Goal: Navigation & Orientation: Understand site structure

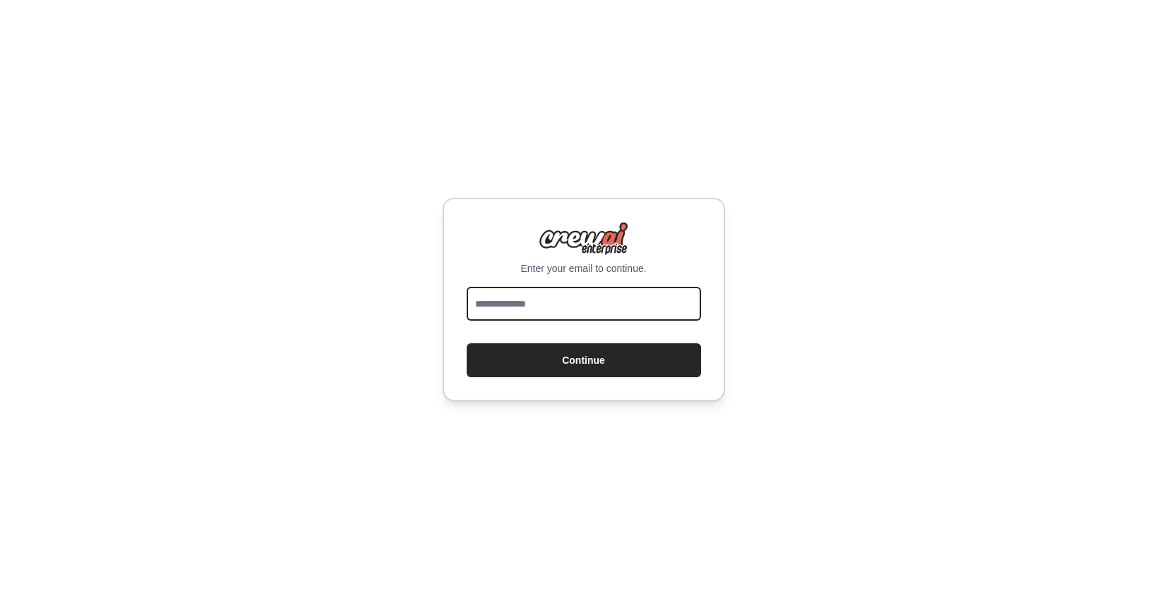
click at [507, 305] on input "email" at bounding box center [584, 304] width 234 height 34
type input "**********"
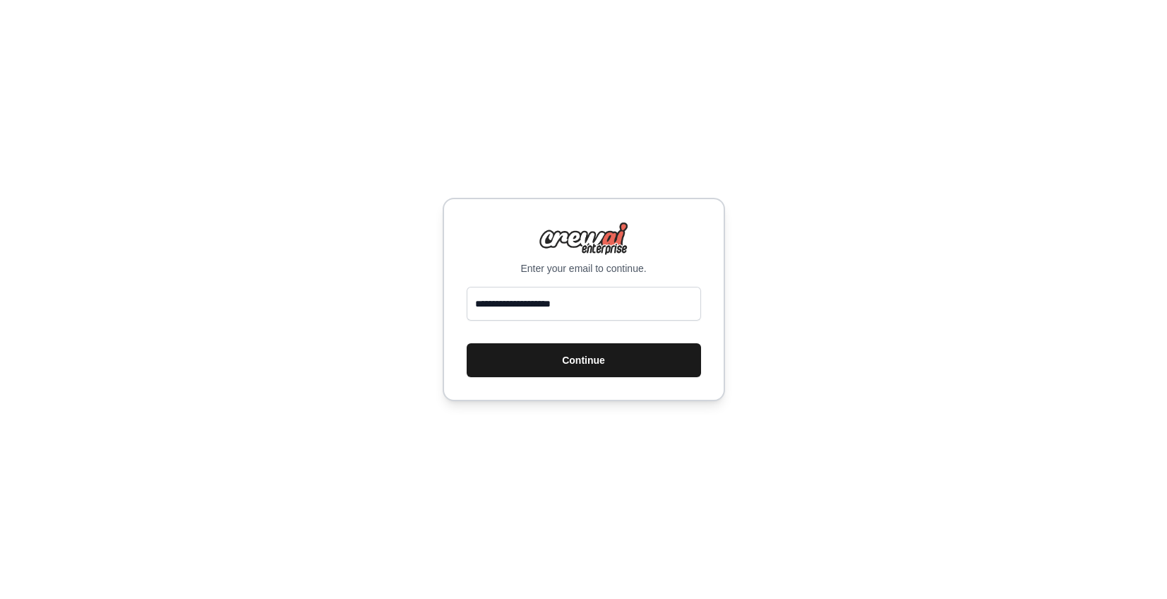
click at [633, 366] on button "Continue" at bounding box center [584, 360] width 234 height 34
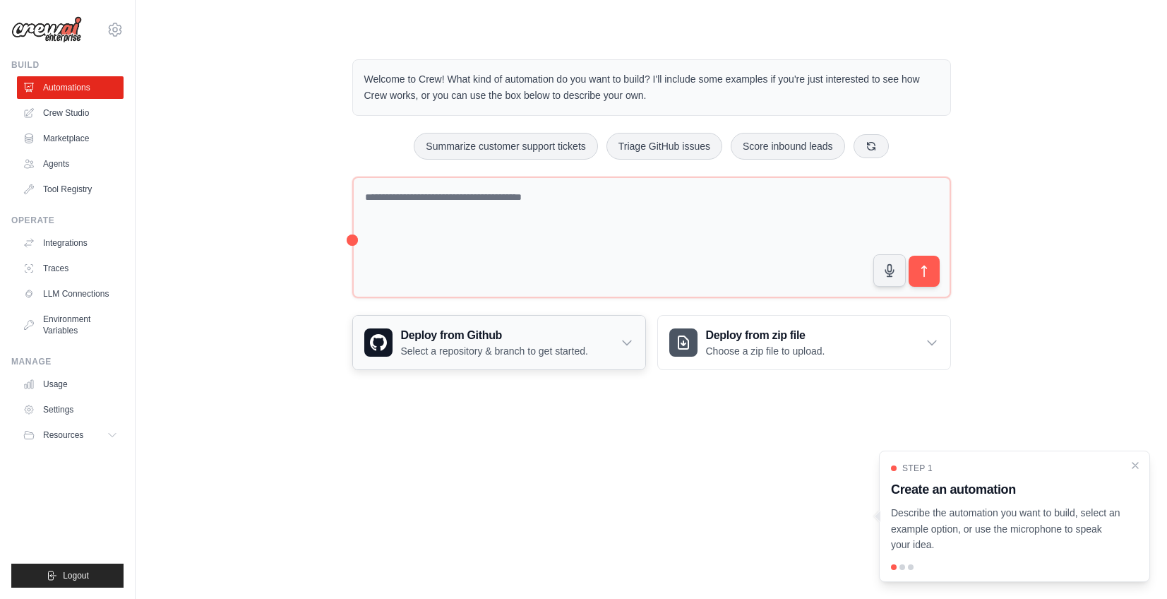
click at [629, 342] on icon at bounding box center [627, 342] width 14 height 14
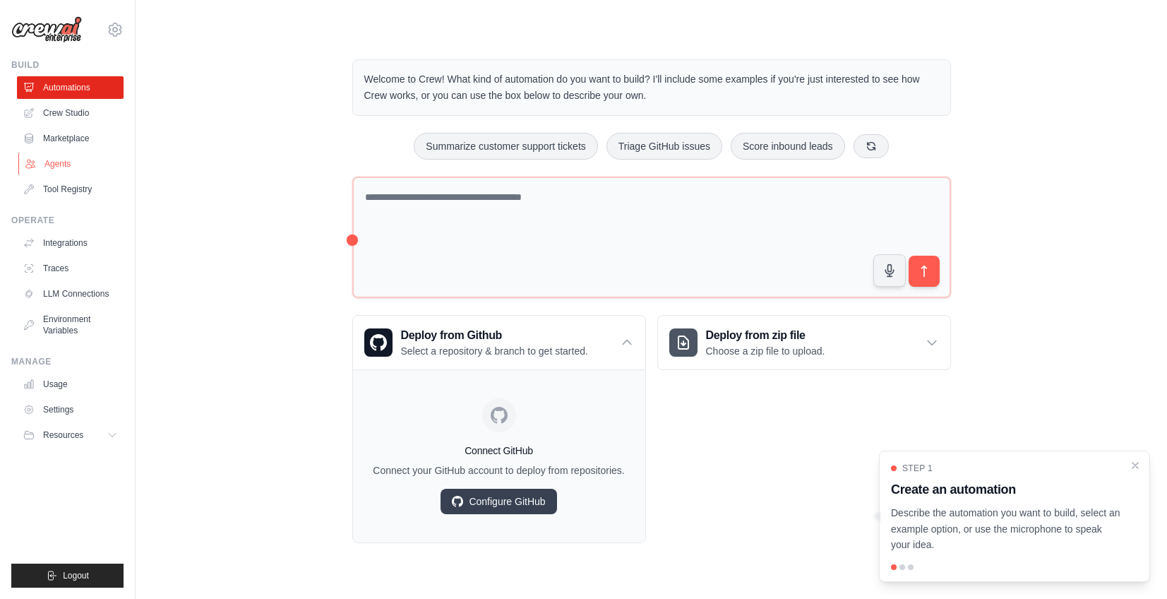
click at [54, 157] on link "Agents" at bounding box center [71, 164] width 107 height 23
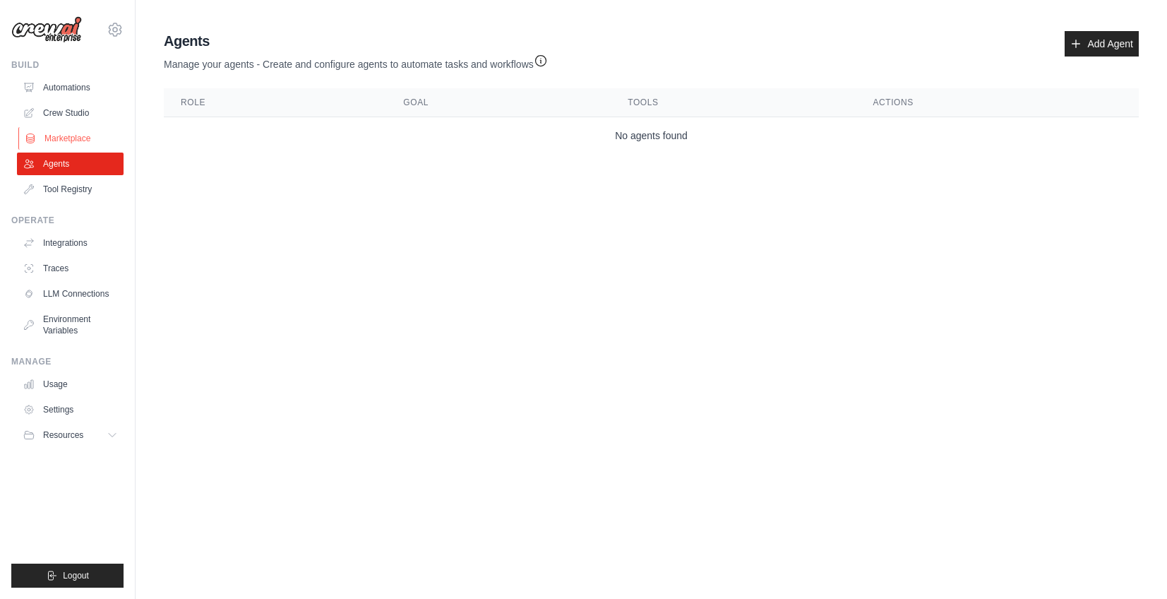
click at [67, 135] on link "Marketplace" at bounding box center [71, 138] width 107 height 23
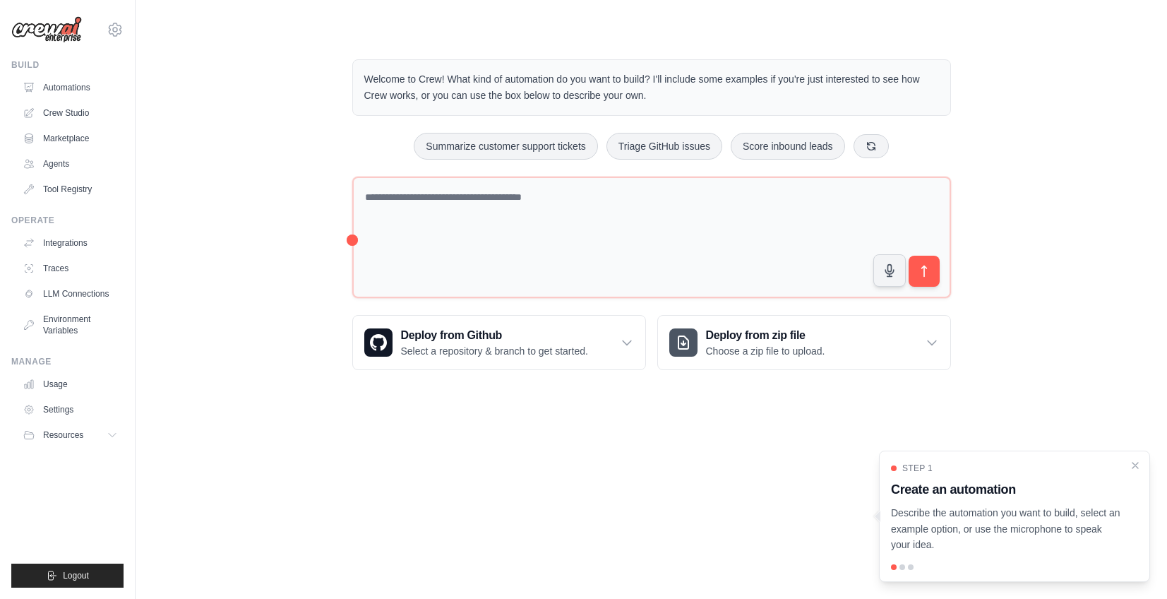
click at [44, 24] on img at bounding box center [46, 29] width 71 height 27
click at [50, 32] on img at bounding box center [46, 29] width 71 height 27
